Goal: Information Seeking & Learning: Learn about a topic

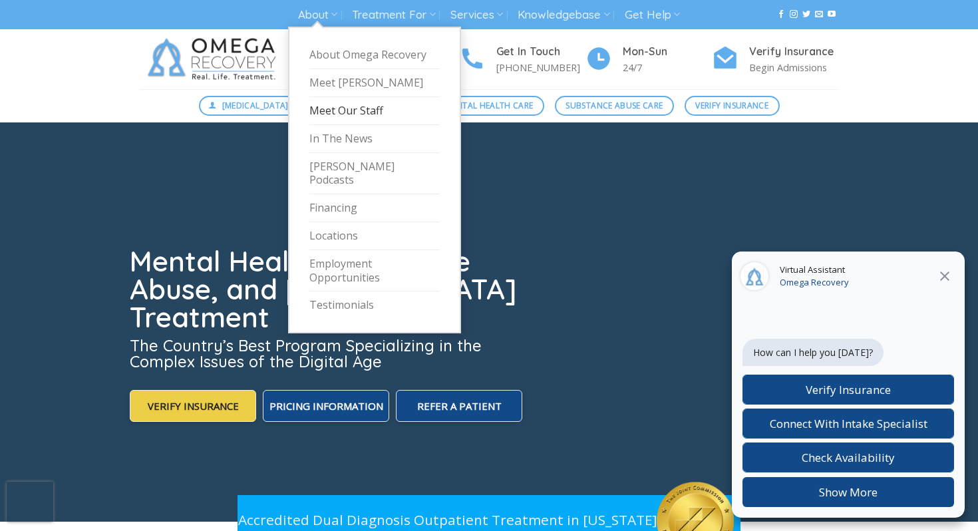
click at [345, 105] on link "Meet Our Staff" at bounding box center [374, 111] width 130 height 28
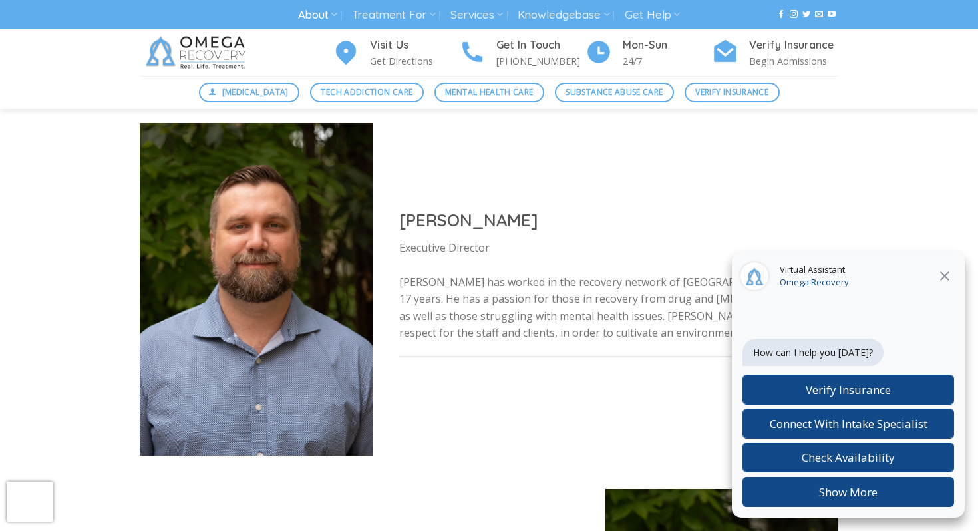
scroll to position [791, 0]
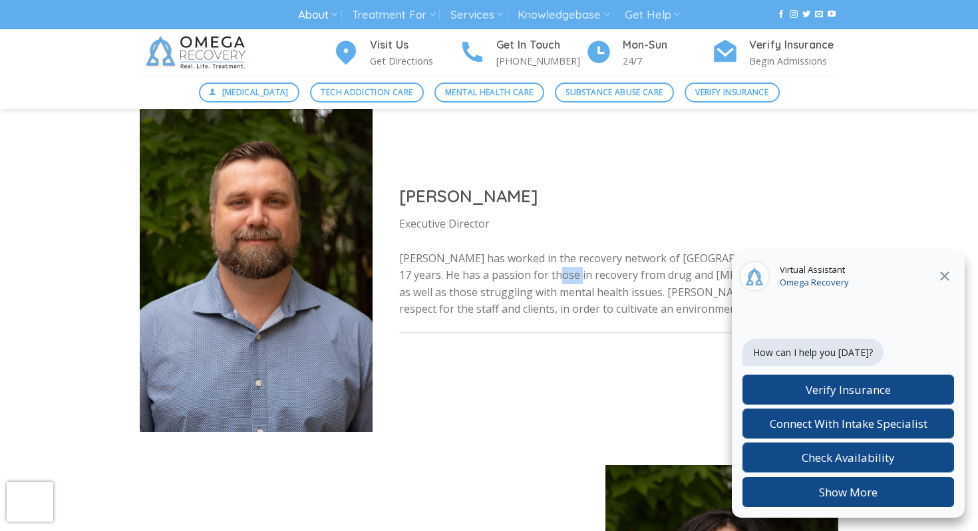
click at [941, 273] on icon at bounding box center [945, 276] width 16 height 16
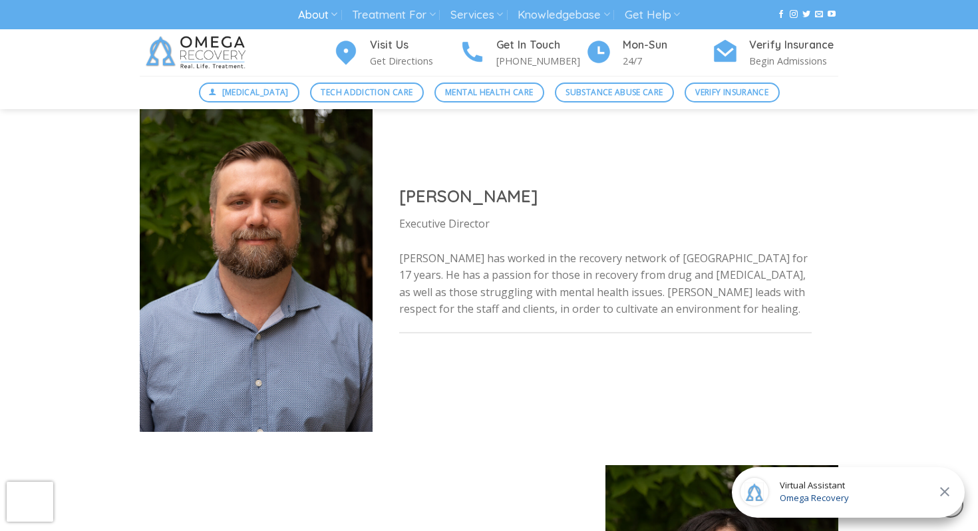
click at [602, 282] on p "[PERSON_NAME] has worked in the recovery network of [GEOGRAPHIC_DATA] for 17 ye…" at bounding box center [605, 284] width 412 height 68
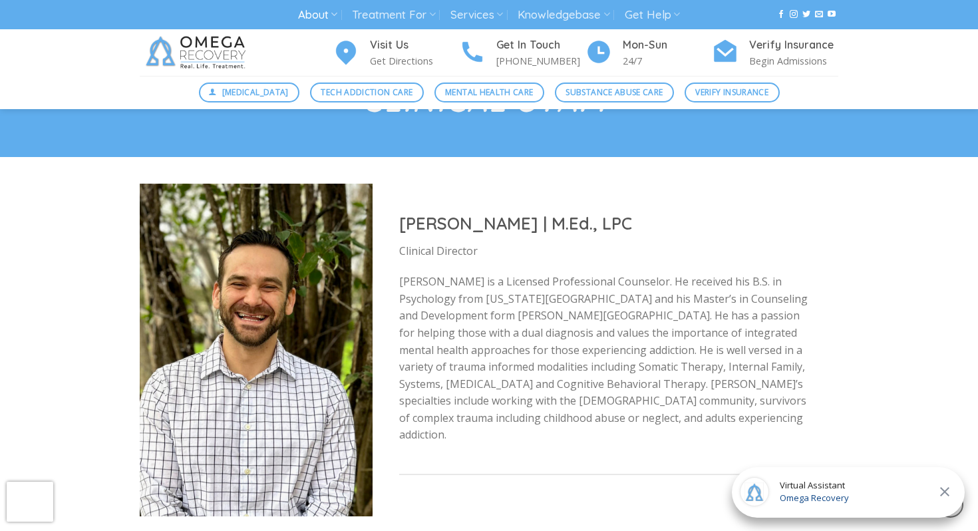
scroll to position [1570, 0]
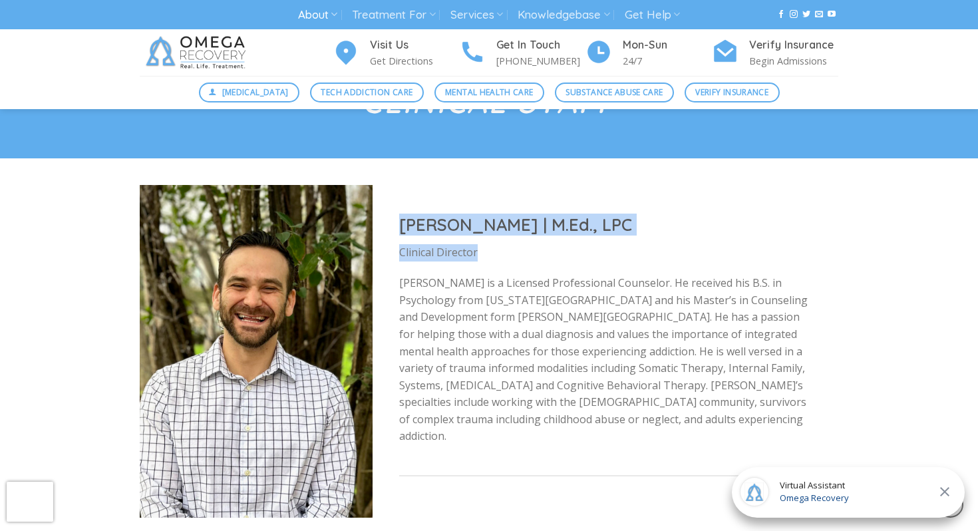
drag, startPoint x: 480, startPoint y: 261, endPoint x: 397, endPoint y: 236, distance: 87.4
click at [397, 236] on div "[PERSON_NAME] | M.Ed., LPC Clinical Director [PERSON_NAME] is a Licensed Profes…" at bounding box center [606, 351] width 466 height 329
copy div "[PERSON_NAME] | M.Ed., LPC Clinical Director"
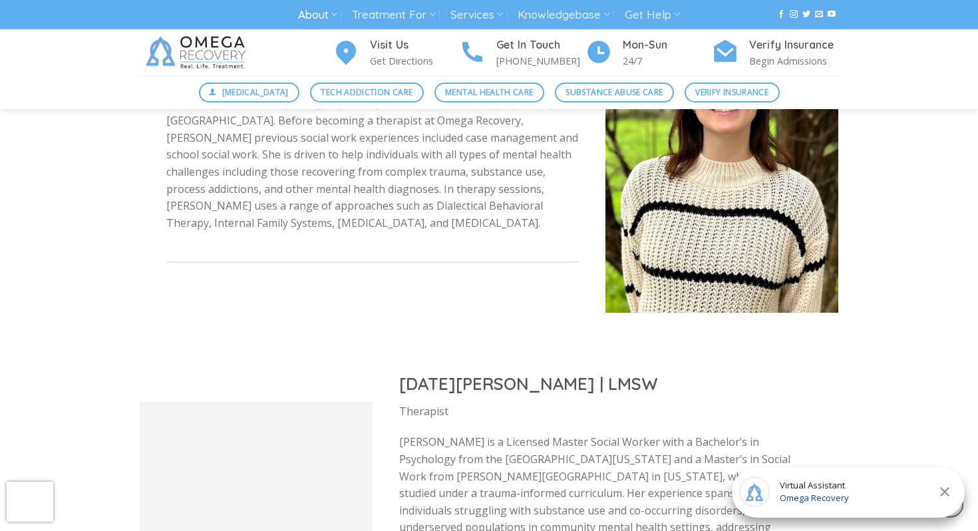
scroll to position [2163, 0]
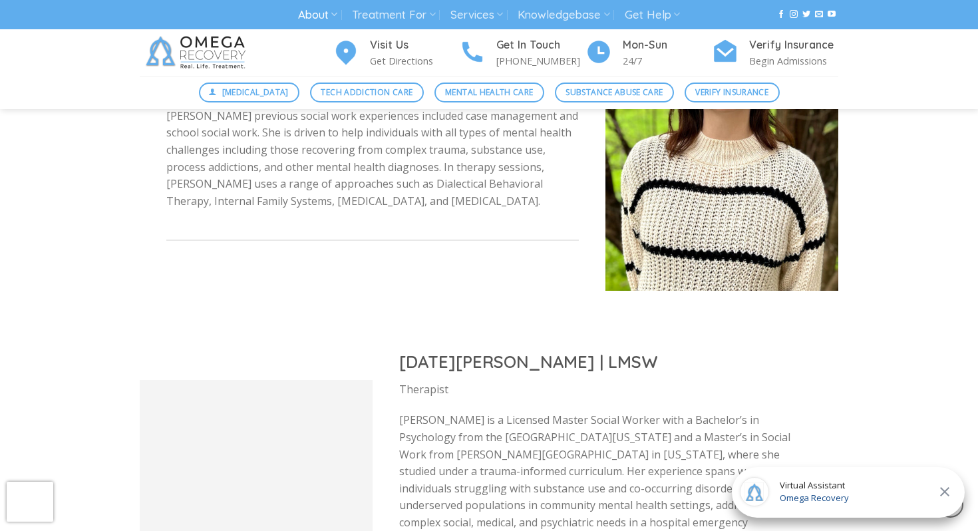
click at [450, 383] on p "Therapist" at bounding box center [605, 389] width 412 height 17
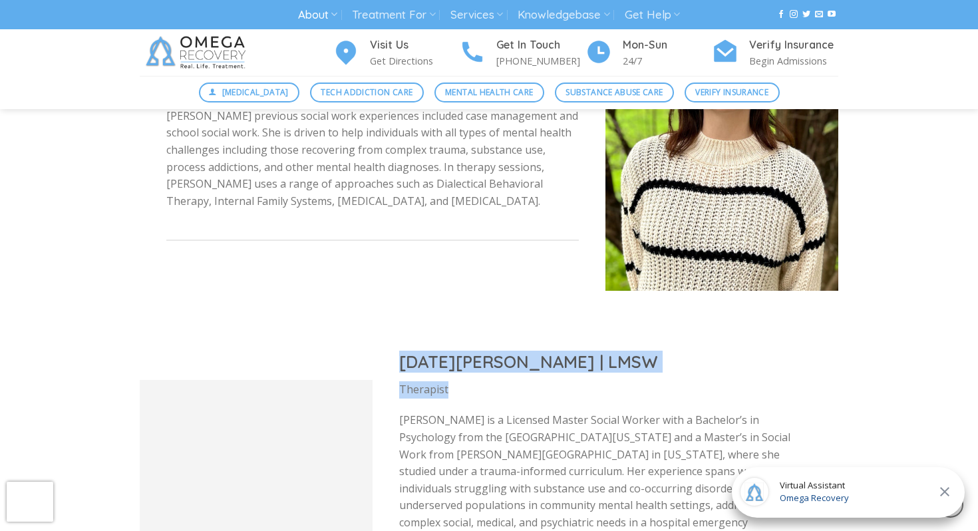
drag, startPoint x: 450, startPoint y: 391, endPoint x: 398, endPoint y: 365, distance: 58.3
copy div "[DATE][PERSON_NAME] | LMSW Therapist"
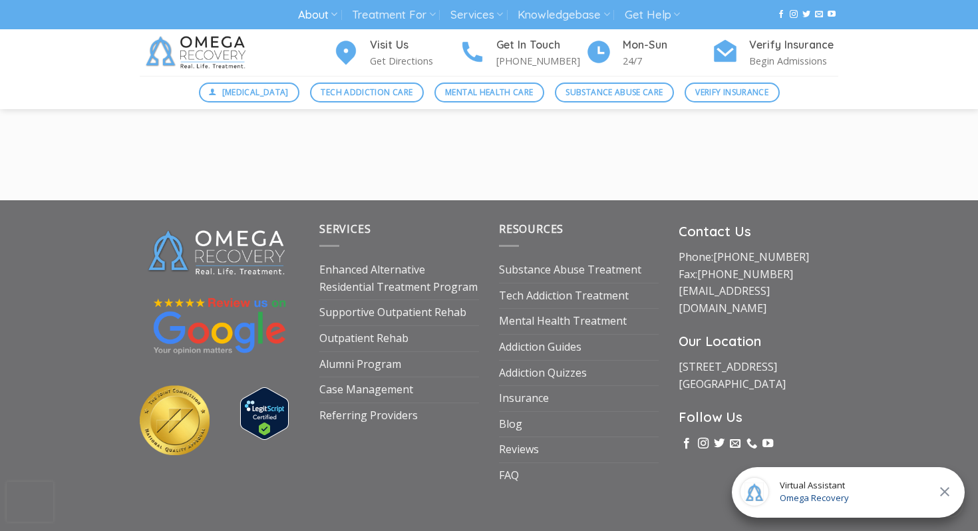
scroll to position [6590, 0]
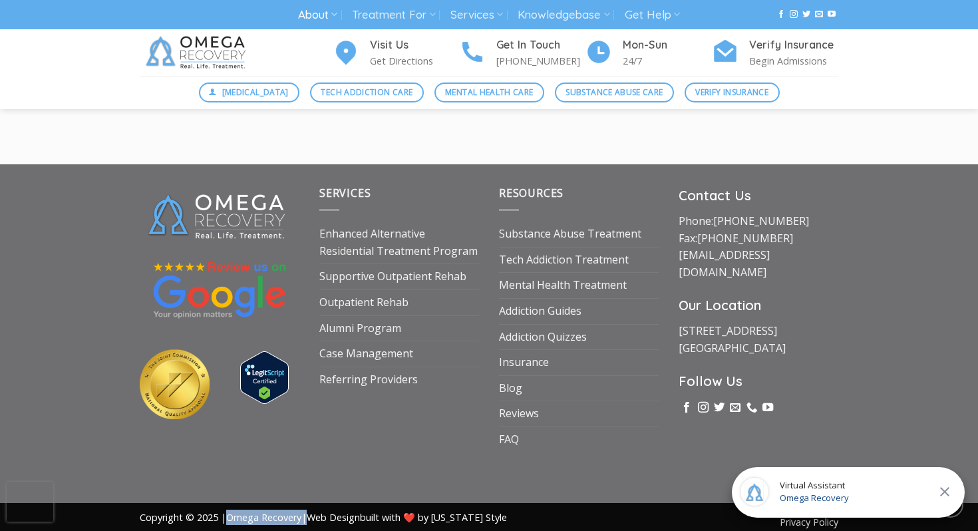
drag, startPoint x: 227, startPoint y: 503, endPoint x: 307, endPoint y: 508, distance: 80.6
click at [307, 511] on span "Copyright © 2025 | Omega Recovery | Web Design built with ❤️ by [US_STATE] Style" at bounding box center [323, 517] width 367 height 13
copy span "Omega Recovery"
